Goal: Find specific page/section: Find specific page/section

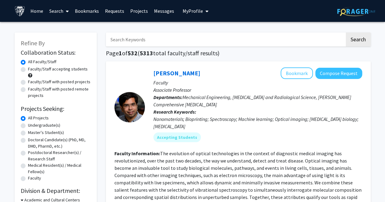
click at [96, 11] on link "Bookmarks" at bounding box center [87, 10] width 30 height 21
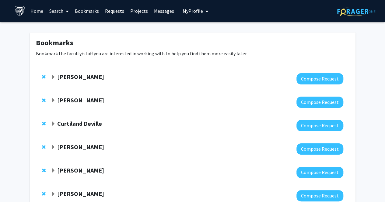
click at [77, 78] on strong "[PERSON_NAME]" at bounding box center [80, 77] width 47 height 8
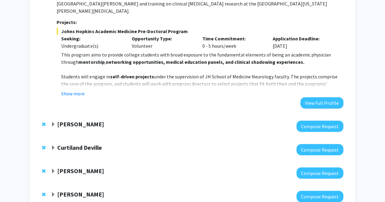
scroll to position [139, 0]
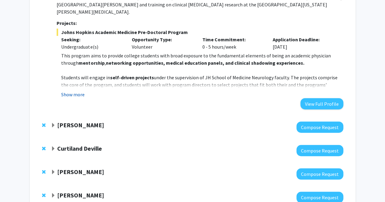
click at [76, 91] on button "Show more" at bounding box center [72, 94] width 23 height 7
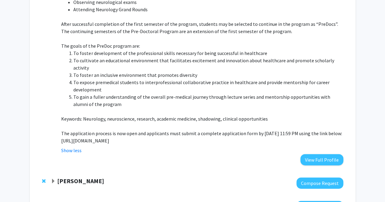
scroll to position [317, 0]
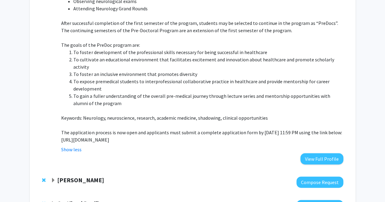
drag, startPoint x: 61, startPoint y: 125, endPoint x: 319, endPoint y: 126, distance: 257.7
click at [319, 136] on p "[URL][DOMAIN_NAME]" at bounding box center [202, 139] width 282 height 7
copy p "[URL][DOMAIN_NAME]"
